Goal: Task Accomplishment & Management: Complete application form

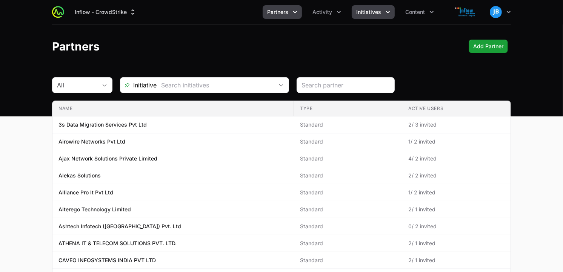
click at [380, 9] on span "Initiatives" at bounding box center [368, 12] width 25 height 8
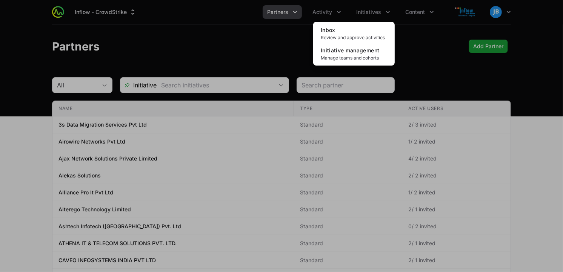
click at [340, 12] on div "Initiatives menu" at bounding box center [281, 136] width 563 height 272
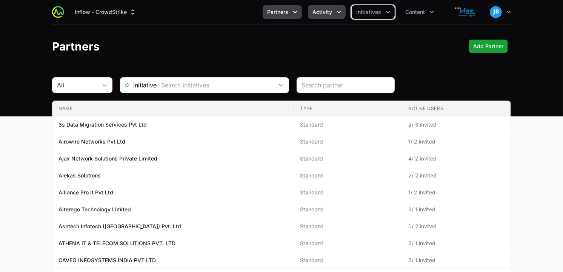
click at [339, 14] on icon "Activity menu" at bounding box center [339, 12] width 8 height 8
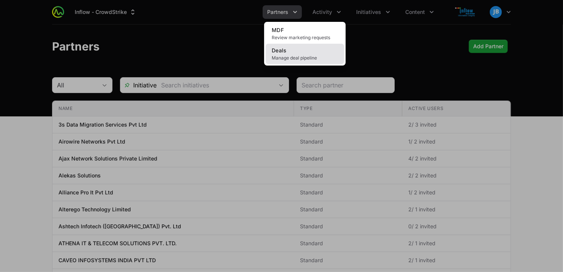
click at [306, 54] on link "Deals Manage deal pipeline" at bounding box center [304, 54] width 78 height 20
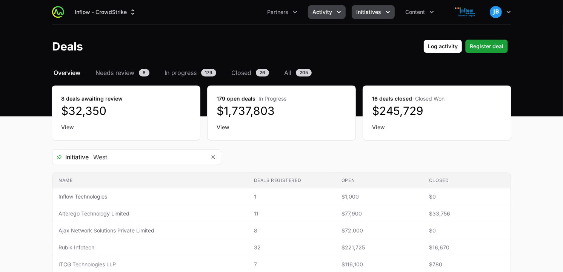
click at [387, 14] on icon "Initiatives menu" at bounding box center [388, 12] width 8 height 8
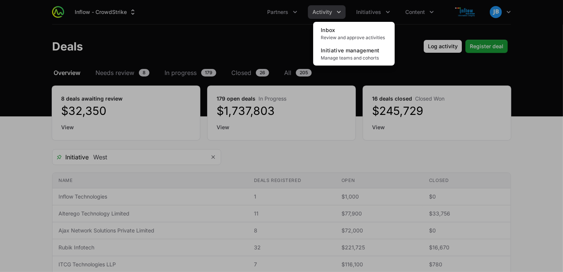
click at [320, 9] on div "Initiatives menu" at bounding box center [281, 136] width 563 height 272
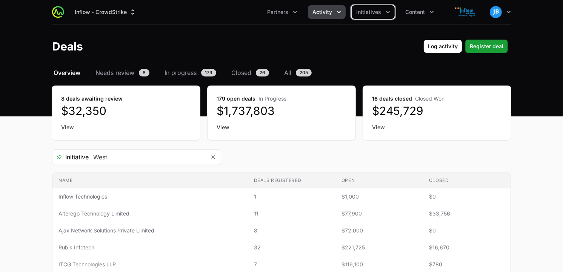
click at [326, 13] on span "Activity" at bounding box center [322, 12] width 20 height 8
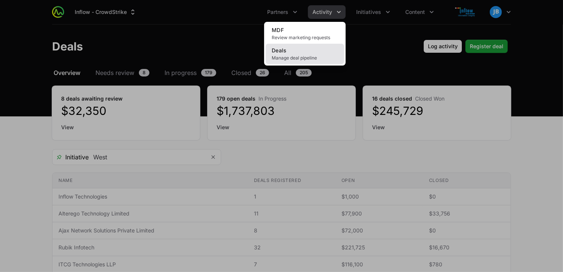
click at [293, 53] on link "Deals Manage deal pipeline" at bounding box center [304, 54] width 78 height 20
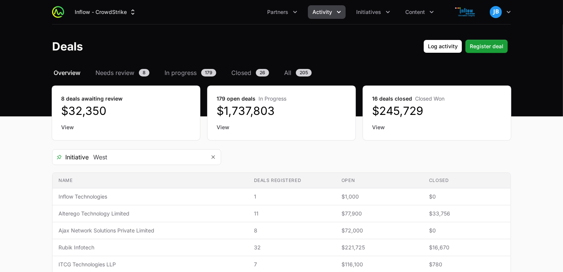
click at [330, 12] on span "Activity" at bounding box center [322, 12] width 20 height 8
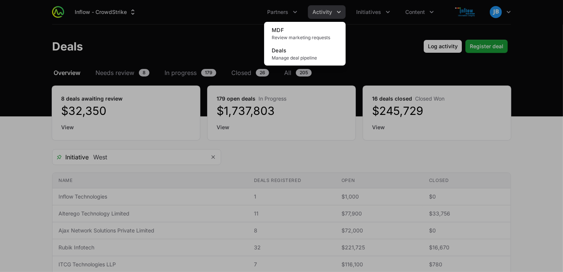
click at [293, 14] on div "Activity menu" at bounding box center [281, 136] width 563 height 272
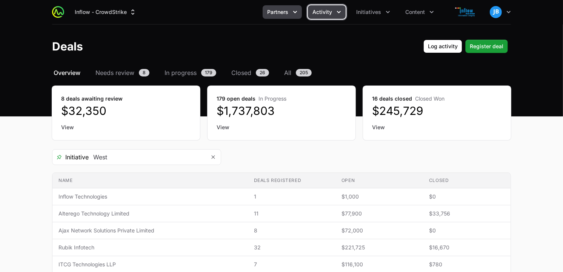
click at [293, 14] on icon "Partners menu" at bounding box center [295, 12] width 8 height 8
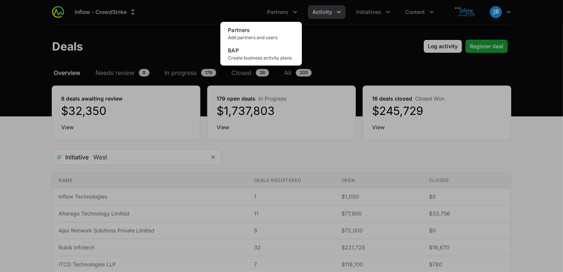
click at [370, 13] on div "Partners menu" at bounding box center [281, 136] width 563 height 272
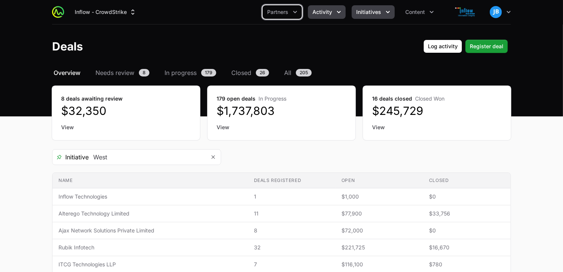
click at [370, 12] on span "Initiatives" at bounding box center [368, 12] width 25 height 8
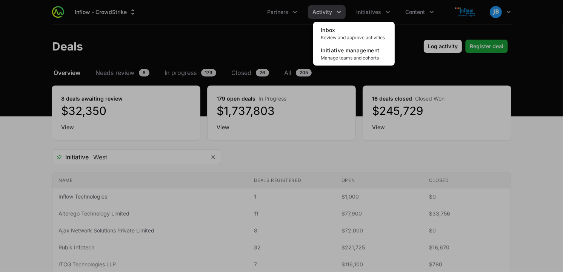
click at [248, 48] on div "Initiatives menu" at bounding box center [281, 136] width 563 height 272
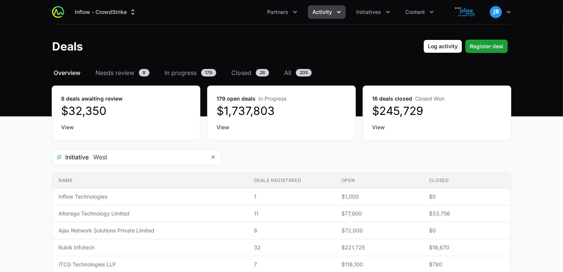
click at [287, 74] on span "All" at bounding box center [287, 72] width 7 height 9
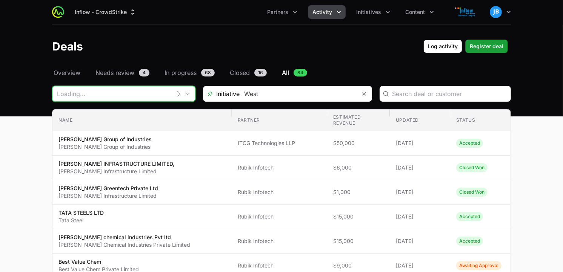
click at [150, 95] on input "Deals Filters" at bounding box center [111, 93] width 118 height 15
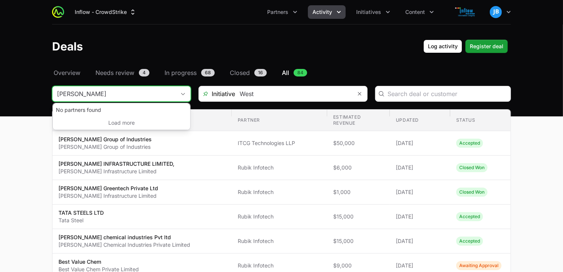
type input "[PERSON_NAME]"
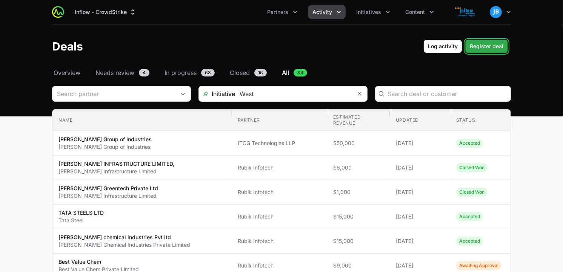
click at [479, 48] on span "Register deal" at bounding box center [486, 46] width 34 height 9
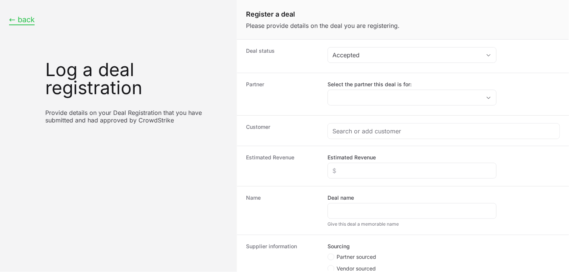
click at [26, 23] on button "← back" at bounding box center [22, 19] width 26 height 9
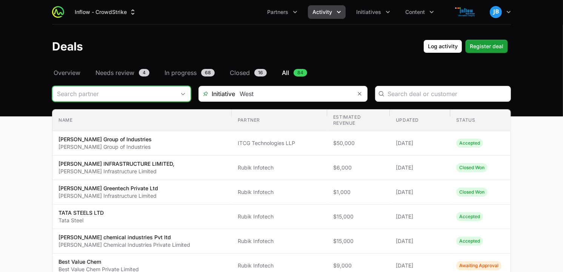
click at [129, 94] on input "Deals Filters" at bounding box center [113, 93] width 123 height 15
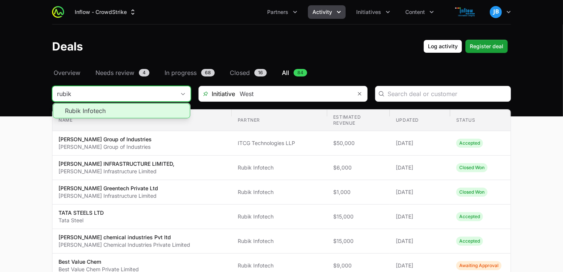
click at [110, 111] on li "Rubik Infotech" at bounding box center [121, 110] width 137 height 15
type input "Rubik Infotech"
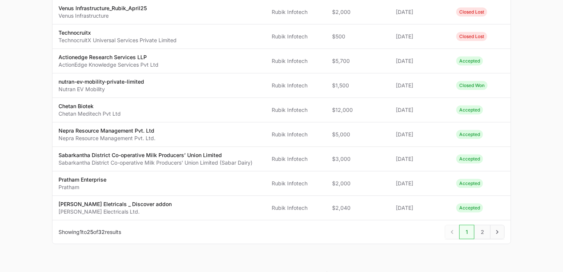
scroll to position [548, 0]
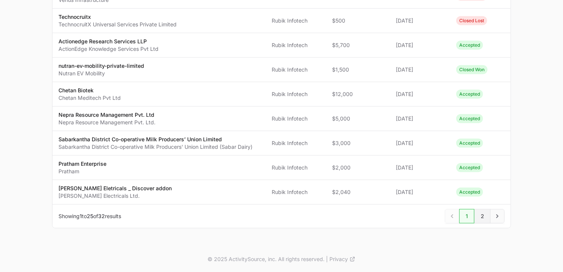
click at [482, 216] on span "2" at bounding box center [482, 216] width 16 height 14
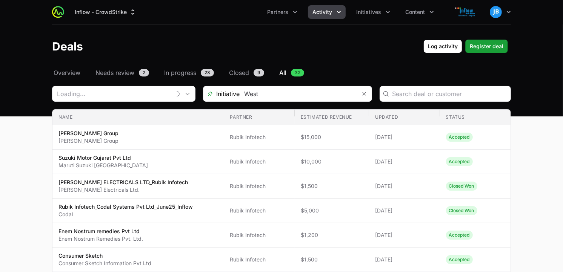
type input "Rubik Infotech"
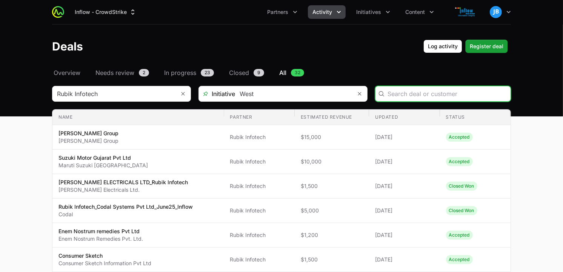
click at [397, 93] on input "Deals Filters" at bounding box center [446, 93] width 118 height 9
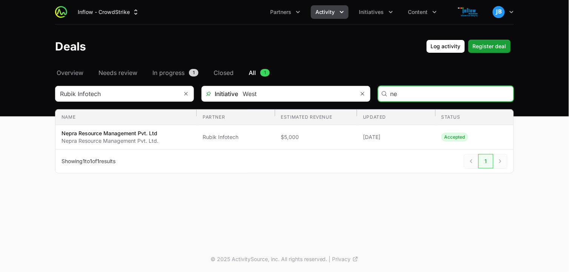
type input "n"
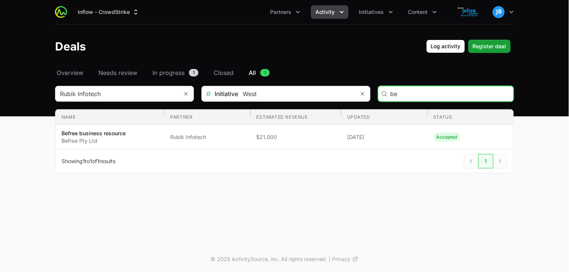
type input "b"
paste input "InfoAnalytica Consulting Pvt Ltd"
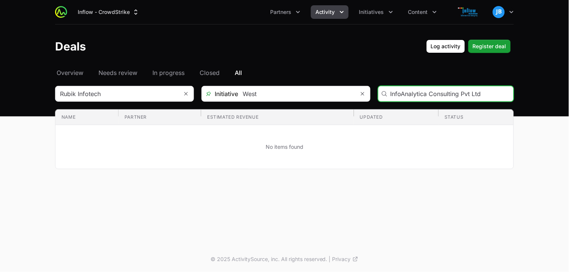
drag, startPoint x: 429, startPoint y: 94, endPoint x: 527, endPoint y: 123, distance: 101.8
click at [527, 123] on main "Select a tab Overview Needs review In progress Closed All Overview Needs review…" at bounding box center [284, 127] width 569 height 119
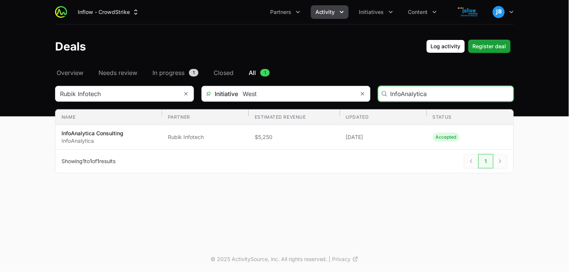
drag, startPoint x: 437, startPoint y: 94, endPoint x: 337, endPoint y: 78, distance: 101.5
click at [337, 78] on div "Select a tab Overview Needs review In progress Closed All Overview Needs review…" at bounding box center [284, 129] width 483 height 123
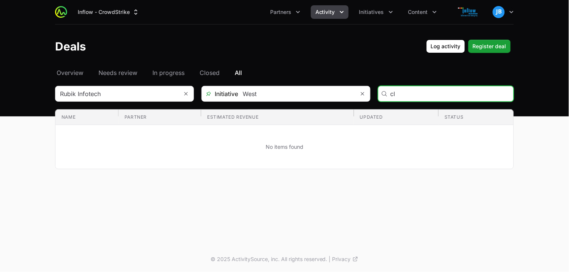
type input "c"
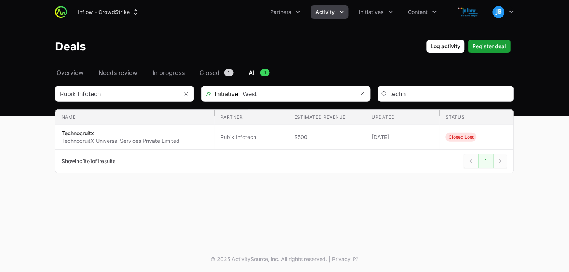
click at [417, 87] on div "techn" at bounding box center [446, 94] width 136 height 16
click at [415, 90] on input "techn" at bounding box center [449, 93] width 118 height 9
type input "t"
paste input "Brillare Science Ltd"
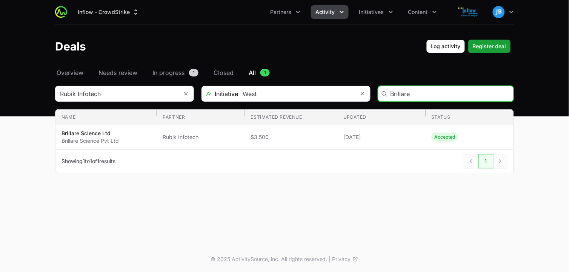
drag, startPoint x: 423, startPoint y: 93, endPoint x: 332, endPoint y: 82, distance: 91.5
click at [332, 82] on div "Select a tab Overview Needs review In progress Closed All Overview Needs review…" at bounding box center [284, 129] width 483 height 123
paste input "Tizzy Cloud"
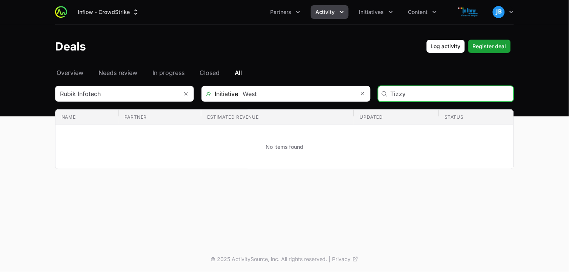
type input "Tizzy"
click at [161, 95] on input "Deals Filters" at bounding box center [116, 93] width 123 height 15
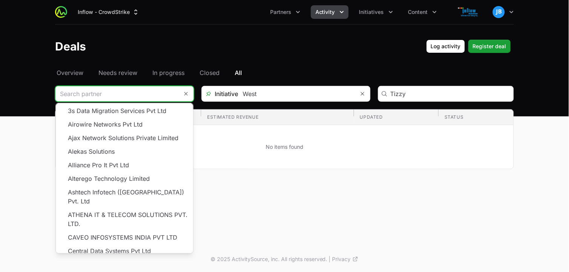
click at [167, 95] on input "Deals Filters" at bounding box center [116, 93] width 123 height 15
type input "Rubik Infotech"
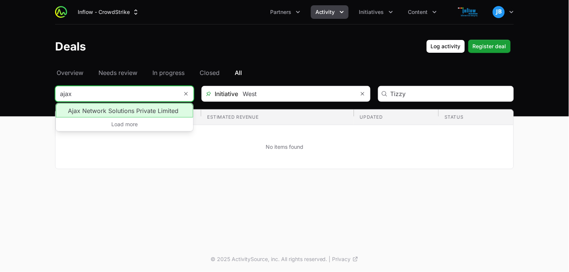
click at [130, 111] on li "Ajax Network Solutions Private Limited" at bounding box center [124, 110] width 137 height 14
type input "Ajax Network Solutions Private Limited"
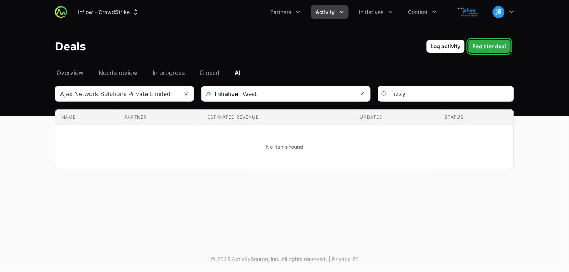
click at [500, 48] on span "Register deal" at bounding box center [489, 46] width 34 height 9
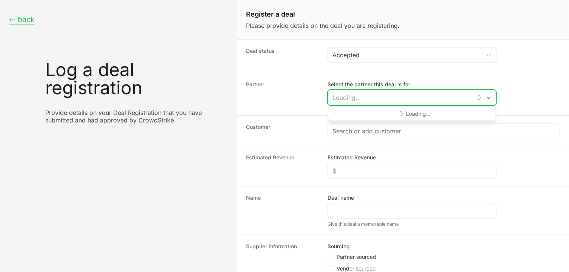
click at [367, 97] on input "Select the partner this deal is for:" at bounding box center [400, 97] width 144 height 15
type input "r"
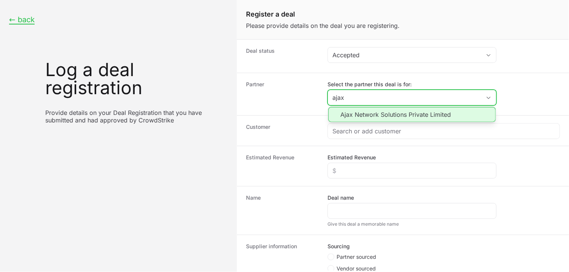
click at [359, 116] on li "Ajax Network Solutions Private Limited" at bounding box center [411, 114] width 167 height 15
type input "Ajax Network Solutions Private Limited"
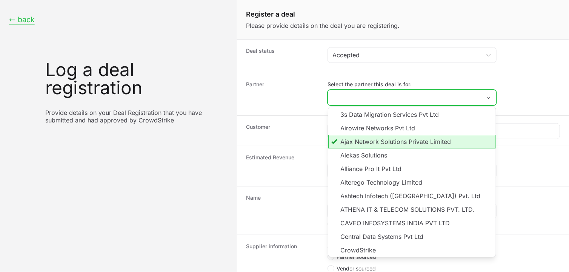
click at [381, 142] on li "Ajax Network Solutions Private Limited" at bounding box center [411, 142] width 167 height 14
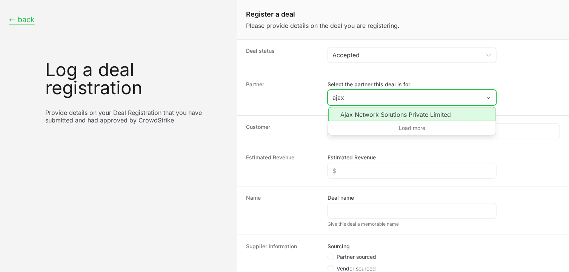
click at [348, 114] on li "Ajax Network Solutions Private Limited" at bounding box center [411, 114] width 167 height 14
type input "Ajax Network Solutions Private Limited"
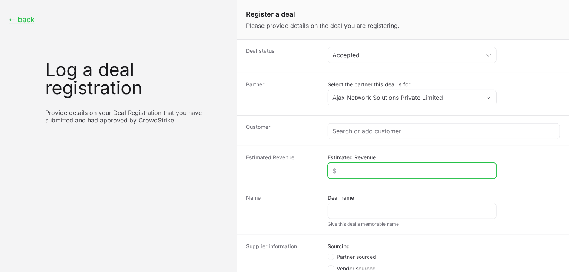
click at [353, 171] on input "Estimated Revenue" at bounding box center [411, 170] width 159 height 9
type input "$1,000"
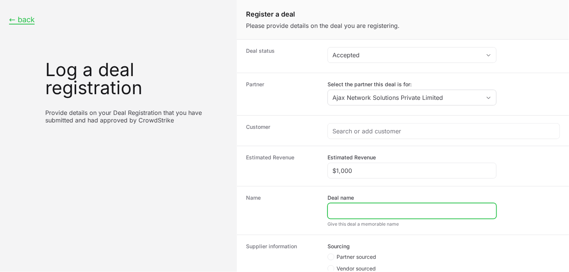
click at [350, 213] on input "Deal name" at bounding box center [411, 211] width 159 height 9
paste input "DR-917e6e9b"
type input "DR-917e6e9b"
drag, startPoint x: 374, startPoint y: 214, endPoint x: 327, endPoint y: 213, distance: 47.1
click at [327, 213] on div "Name Deal name DR-917e6e9b Give this deal a memorable name" at bounding box center [403, 210] width 332 height 49
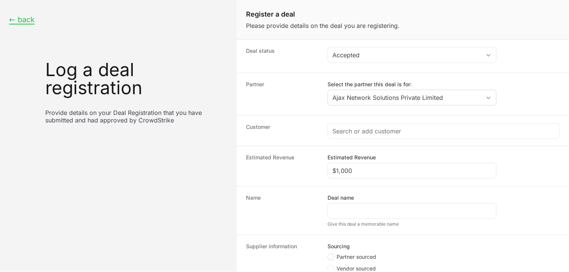
click at [331, 256] on circle "Create activity form" at bounding box center [330, 257] width 3 height 3
click at [328, 255] on input "Partner sourced" at bounding box center [327, 254] width 1 height 1
radio input "true"
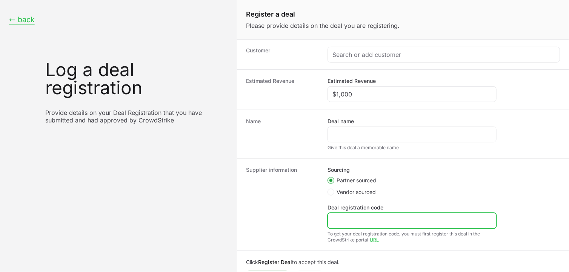
click at [345, 222] on input "Deal registration code" at bounding box center [411, 220] width 159 height 9
paste input "DR-917e6e9b"
type input "DR-917e6e9b"
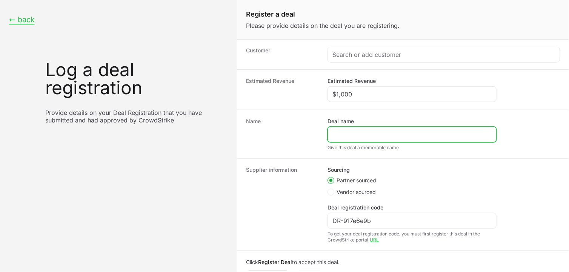
click at [350, 131] on input "Deal name" at bounding box center [411, 134] width 159 height 9
paste input "Tizzy Cloud Computing Private Limited"
type input "Tizzy Cloud Computing Private Limited"
drag, startPoint x: 446, startPoint y: 132, endPoint x: 325, endPoint y: 133, distance: 121.4
click at [325, 133] on div "Name Deal name Tizzy Cloud Computing Private Limited Give this deal a memorable…" at bounding box center [403, 134] width 332 height 49
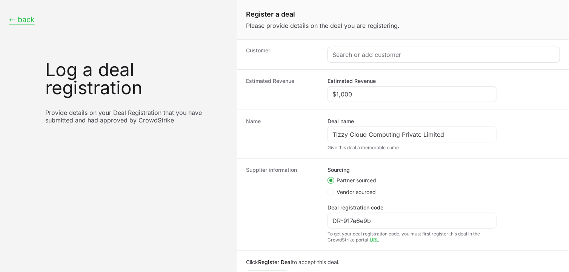
click at [419, 49] on div "Create activity form" at bounding box center [444, 54] width 232 height 15
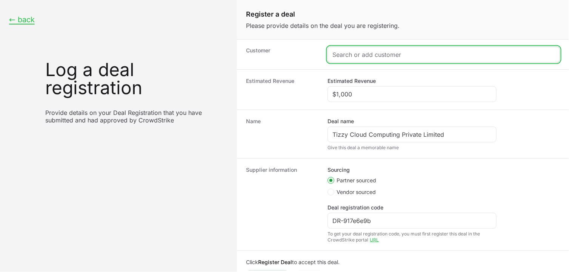
click at [416, 51] on input "Create activity form" at bounding box center [443, 54] width 222 height 9
paste input "[URL][DOMAIN_NAME]"
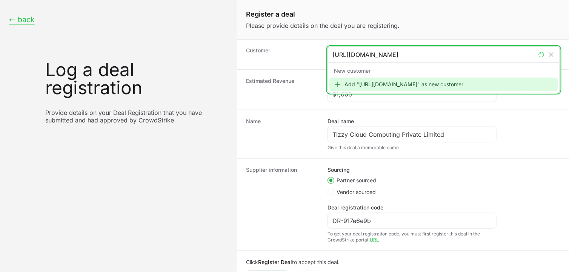
type input "[URL][DOMAIN_NAME]"
click at [354, 86] on div "Add "[URL][DOMAIN_NAME]" as new customer" at bounding box center [443, 85] width 228 height 14
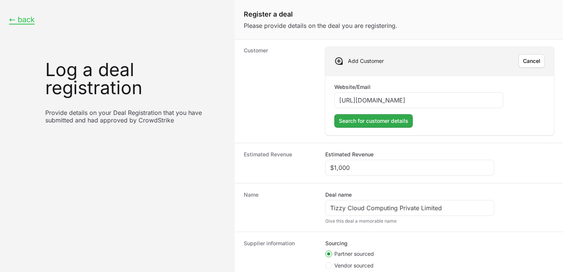
type input "[URL][DOMAIN_NAME]"
click at [374, 121] on span "Search for customer details" at bounding box center [373, 121] width 69 height 9
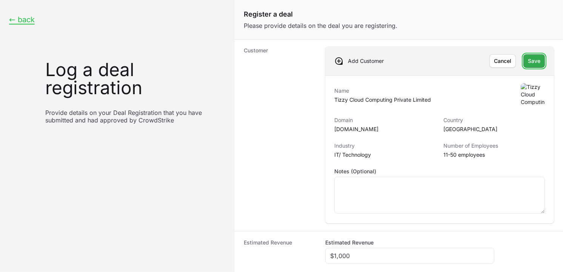
click at [528, 63] on span "Save" at bounding box center [534, 61] width 12 height 9
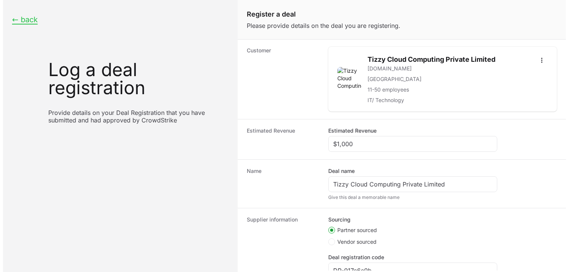
scroll to position [148, 0]
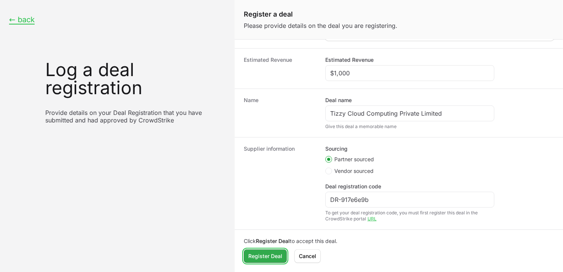
click at [271, 255] on span "Register Deal" at bounding box center [265, 256] width 34 height 9
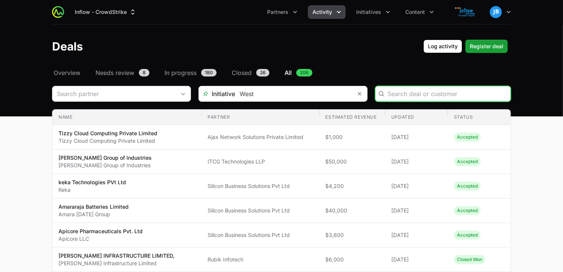
click at [397, 94] on input "Deals Filters" at bounding box center [446, 93] width 118 height 9
paste input "Innvonix"
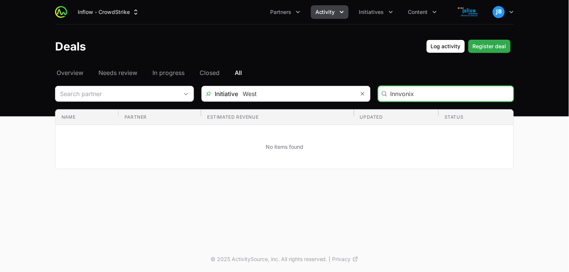
type input "Innvonix"
click at [480, 46] on span "Register deal" at bounding box center [489, 46] width 34 height 9
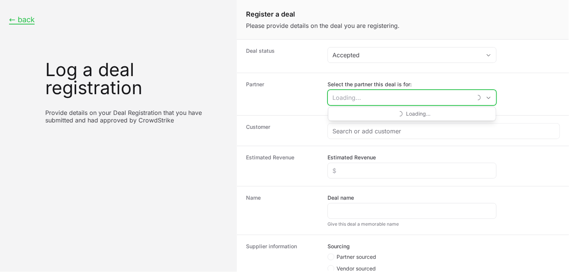
click at [373, 96] on input "Select the partner this deal is for:" at bounding box center [400, 97] width 144 height 15
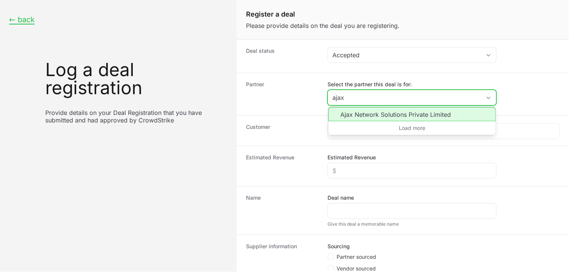
click at [375, 118] on li "Ajax Network Solutions Private Limited" at bounding box center [411, 114] width 167 height 14
type input "Ajax Network Solutions Private Limited"
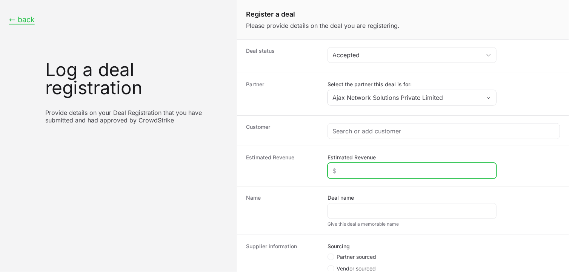
click at [351, 167] on input "Estimated Revenue" at bounding box center [411, 170] width 159 height 9
type input "$1,000"
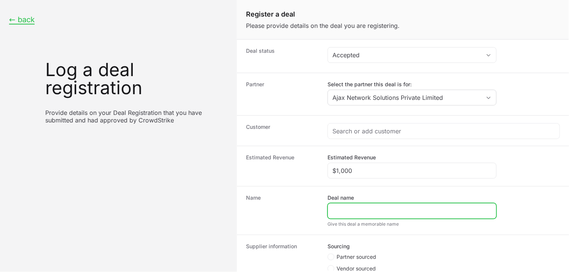
click at [351, 211] on input "Deal name" at bounding box center [411, 211] width 159 height 9
paste input "Innvonix"
drag, startPoint x: 374, startPoint y: 212, endPoint x: 285, endPoint y: 210, distance: 88.6
click at [285, 210] on div "Name Deal name Innvonix Give this deal a memorable name" at bounding box center [403, 210] width 332 height 49
paste input "Tech Solutions Private Limited"
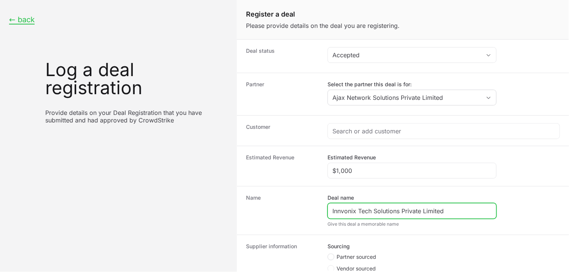
type input "Innvonix Tech Solutions Private Limited"
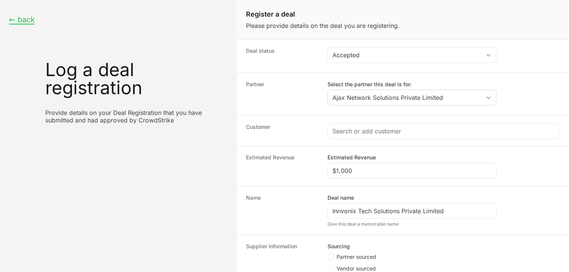
click at [333, 255] on span "Create activity form" at bounding box center [330, 257] width 7 height 7
click at [328, 255] on input "Partner sourced" at bounding box center [327, 254] width 1 height 1
radio input "true"
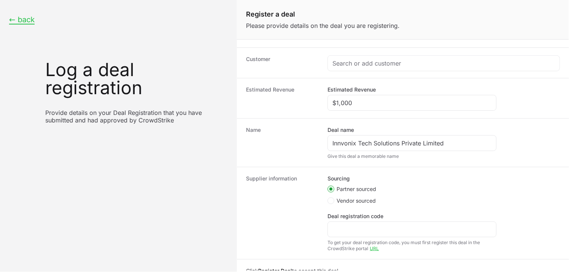
scroll to position [69, 0]
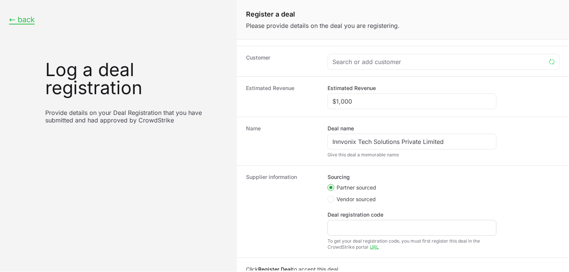
click at [369, 222] on div "Create activity form" at bounding box center [411, 228] width 169 height 16
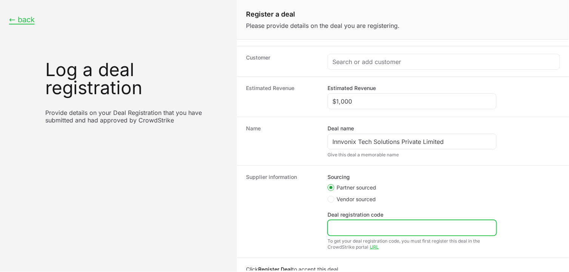
click at [364, 225] on input "Deal registration code" at bounding box center [411, 228] width 159 height 9
paste input "DR-70524f65"
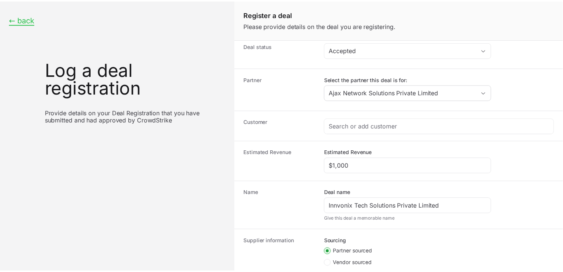
scroll to position [0, 0]
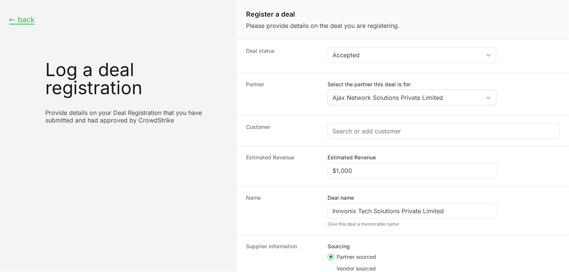
type input "DR-70524f65"
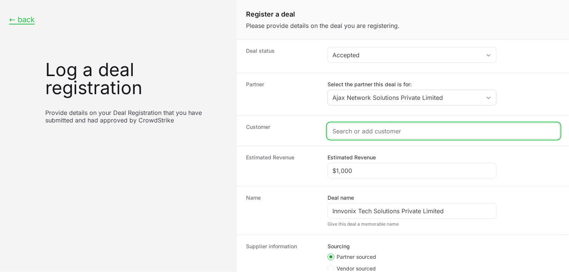
click at [378, 131] on input "Create activity form" at bounding box center [443, 131] width 222 height 9
paste input "[URL][DOMAIN_NAME]"
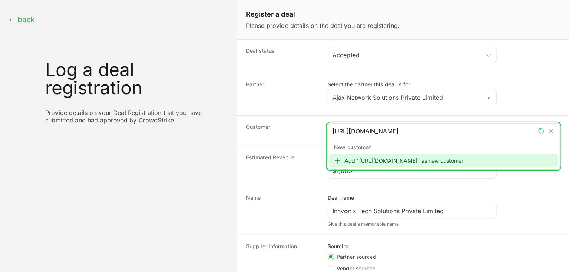
type input "[URL][DOMAIN_NAME]"
click at [396, 158] on div "Add "[URL][DOMAIN_NAME]" as new customer" at bounding box center [443, 161] width 228 height 14
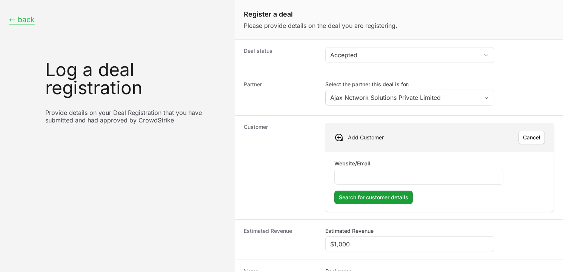
click at [386, 166] on div "Website/Email" at bounding box center [418, 172] width 169 height 25
click at [381, 181] on input "Website/Email" at bounding box center [418, 176] width 159 height 9
paste input "[URL][DOMAIN_NAME]"
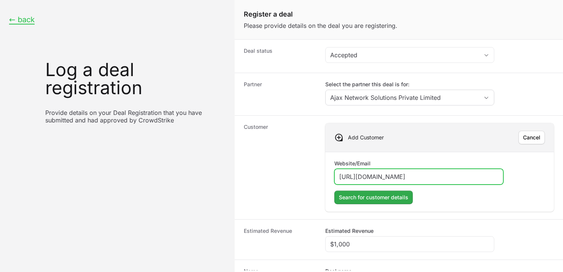
type input "[URL][DOMAIN_NAME]"
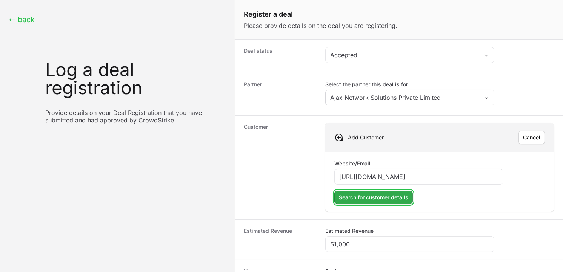
click at [379, 194] on span "Search for customer details" at bounding box center [373, 197] width 69 height 9
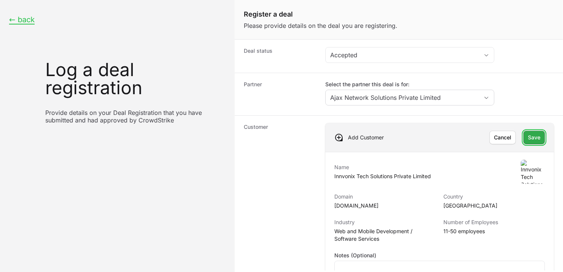
click at [532, 137] on span "Save" at bounding box center [534, 137] width 12 height 9
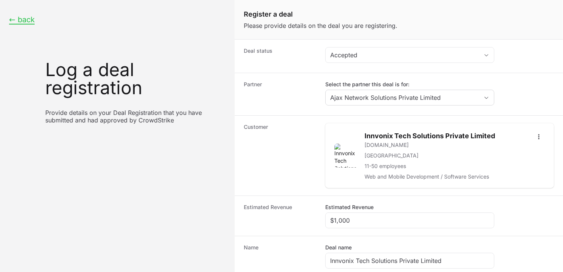
scroll to position [148, 0]
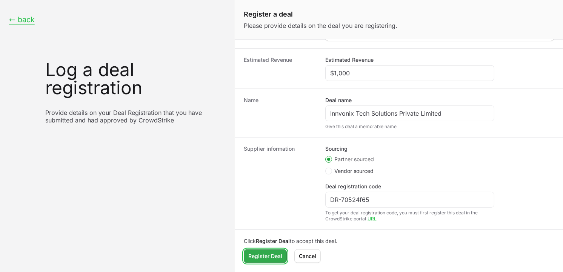
click at [265, 257] on span "Register Deal" at bounding box center [265, 256] width 34 height 9
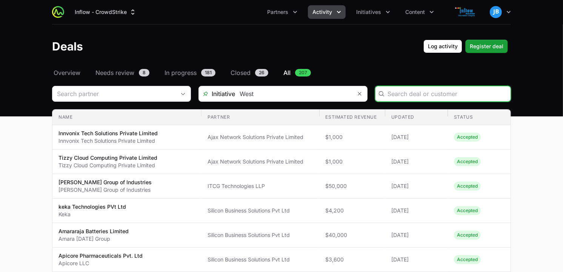
click at [402, 91] on input "Deals Filters" at bounding box center [446, 93] width 118 height 9
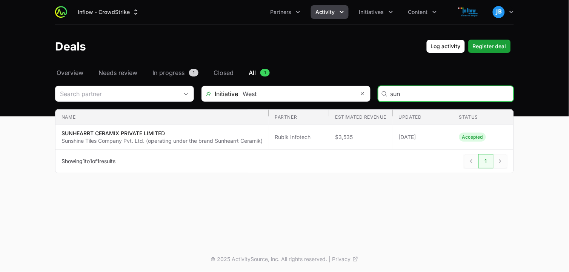
drag, startPoint x: 412, startPoint y: 97, endPoint x: 340, endPoint y: 89, distance: 72.4
click at [340, 89] on div "Initiative West sun" at bounding box center [284, 94] width 459 height 16
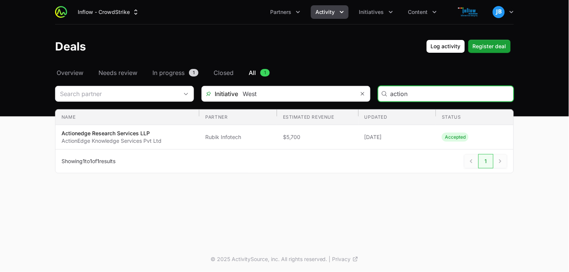
drag, startPoint x: 414, startPoint y: 90, endPoint x: 336, endPoint y: 90, distance: 77.7
click at [336, 90] on div "Initiative West action" at bounding box center [284, 94] width 459 height 16
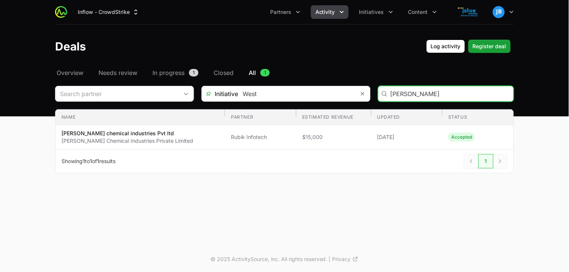
type input "[PERSON_NAME]"
click at [184, 72] on span "In progress" at bounding box center [168, 72] width 32 height 9
click at [184, 72] on span "In progress" at bounding box center [168, 72] width 33 height 9
click at [179, 72] on span "In progress" at bounding box center [168, 72] width 33 height 9
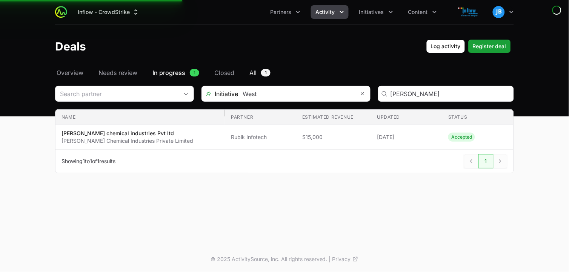
click at [255, 74] on span "All" at bounding box center [252, 72] width 7 height 9
click at [175, 74] on span "In progress" at bounding box center [168, 72] width 33 height 9
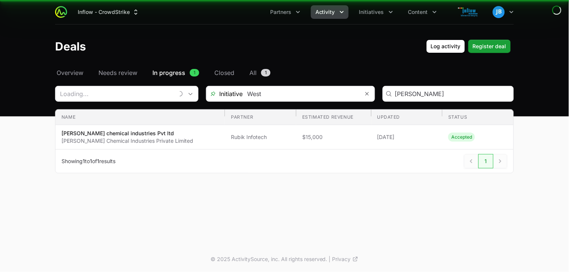
click at [175, 74] on span "In progress" at bounding box center [168, 72] width 33 height 9
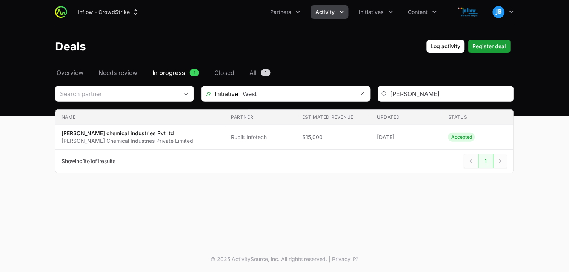
click at [183, 73] on span "In progress" at bounding box center [168, 72] width 33 height 9
type input "j"
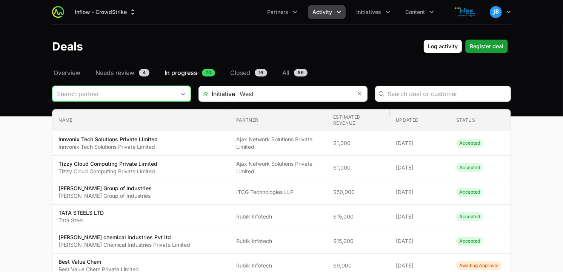
click at [183, 93] on icon "Open" at bounding box center [183, 94] width 6 height 3
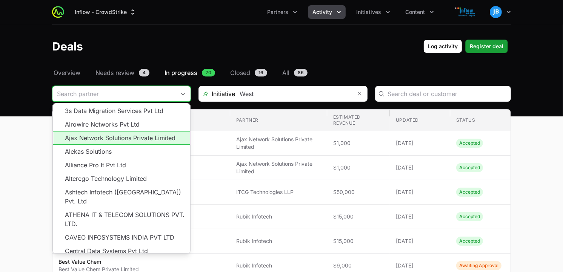
click at [116, 135] on li "Ajax Network Solutions Private Limited" at bounding box center [121, 138] width 137 height 14
type input "Ajax Network Solutions Private Limited"
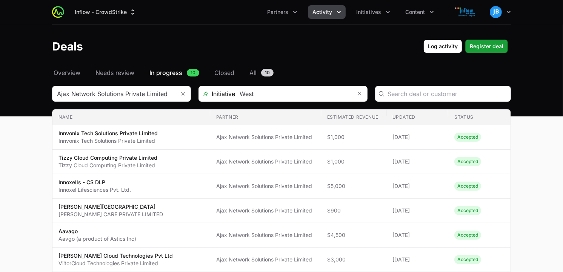
click at [163, 70] on span "In progress" at bounding box center [165, 72] width 33 height 9
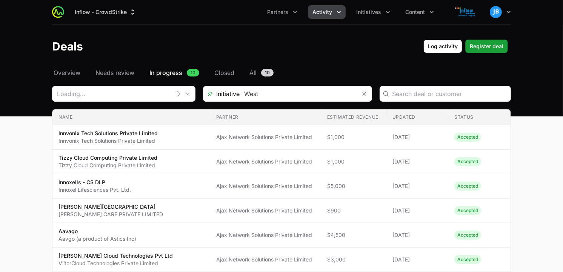
type input "Ajax Network Solutions Private Limited"
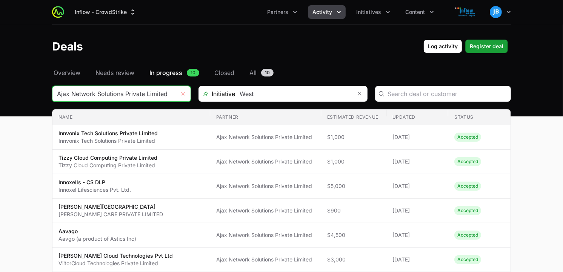
click at [179, 93] on button "Remove" at bounding box center [182, 93] width 15 height 15
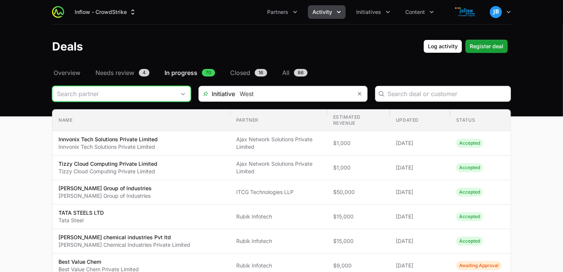
click at [147, 93] on input "Deals Filters" at bounding box center [113, 93] width 123 height 15
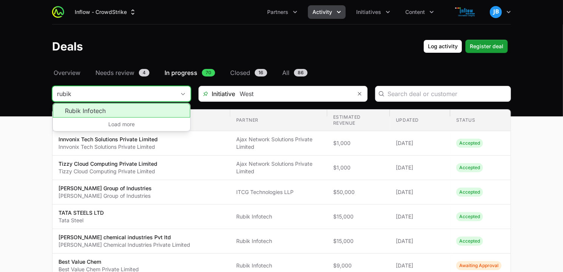
click at [108, 109] on li "Rubik Infotech" at bounding box center [121, 110] width 137 height 14
type input "Rubik Infotech"
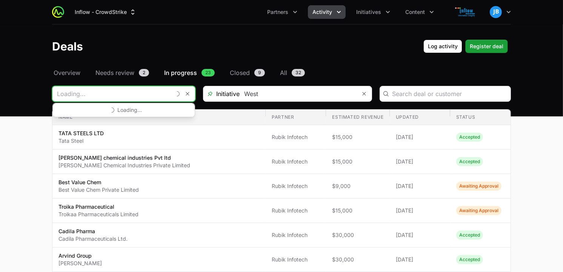
click at [172, 93] on div "Loading..." at bounding box center [123, 94] width 143 height 16
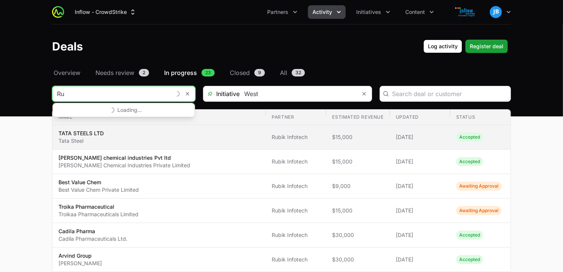
type input "R"
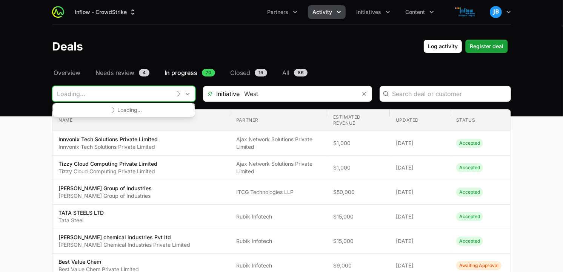
click at [96, 93] on input "Deals Filters" at bounding box center [111, 93] width 118 height 15
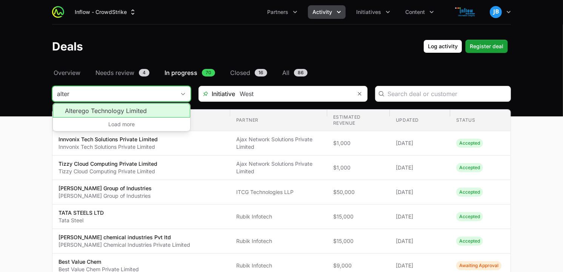
click at [98, 107] on li "Alterego Technology Limited" at bounding box center [121, 110] width 137 height 14
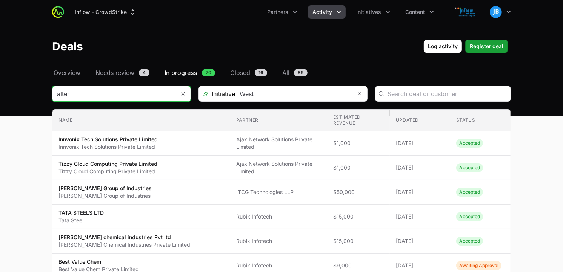
type input "Alterego Technology Limited"
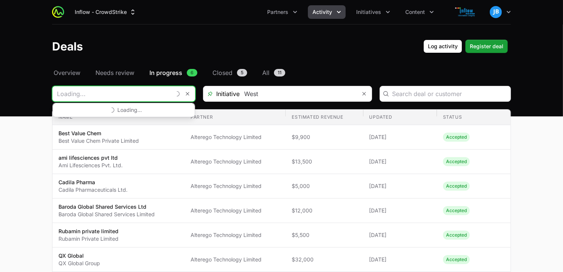
click at [141, 97] on input "Deals Filters" at bounding box center [111, 93] width 118 height 15
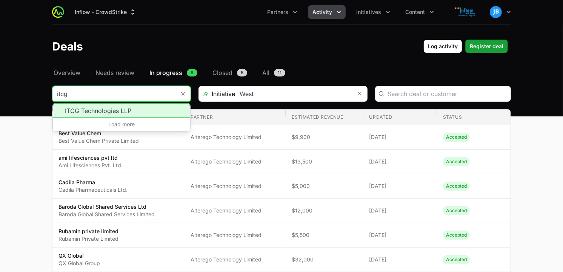
click at [125, 112] on li "ITCG Technologies LLP" at bounding box center [121, 110] width 137 height 14
type input "ITCG Technologies LLP"
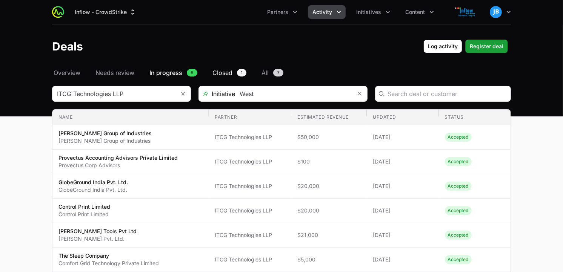
click at [219, 75] on span "Closed" at bounding box center [222, 72] width 20 height 9
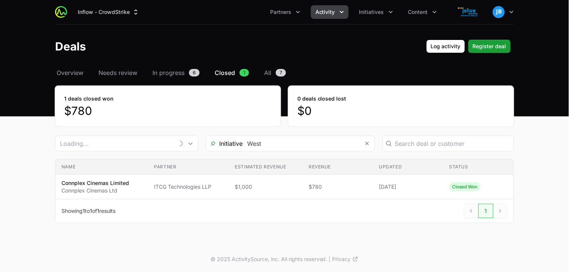
type input "ITCG Technologies LLP"
click at [175, 71] on span "In progress" at bounding box center [168, 72] width 32 height 9
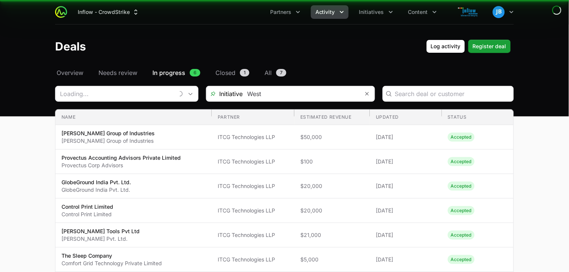
type input "ITCG Technologies LLP"
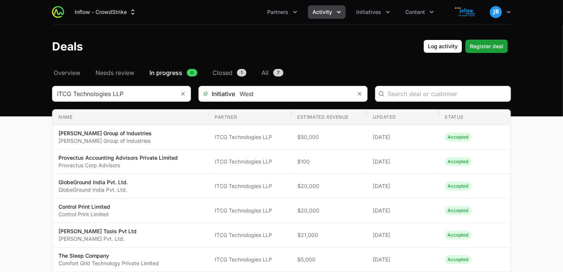
click at [184, 72] on link "In progress 6" at bounding box center [173, 72] width 51 height 9
type input "ITCG Technologies LLP"
